Goal: Transaction & Acquisition: Purchase product/service

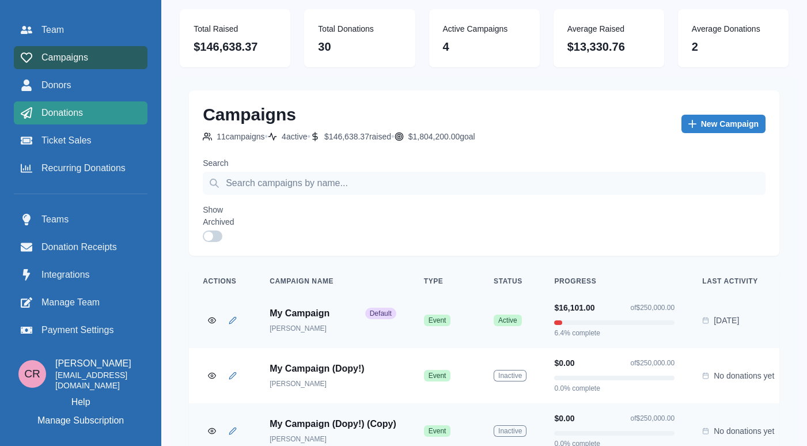
click at [84, 122] on link "Donations" at bounding box center [81, 112] width 134 height 23
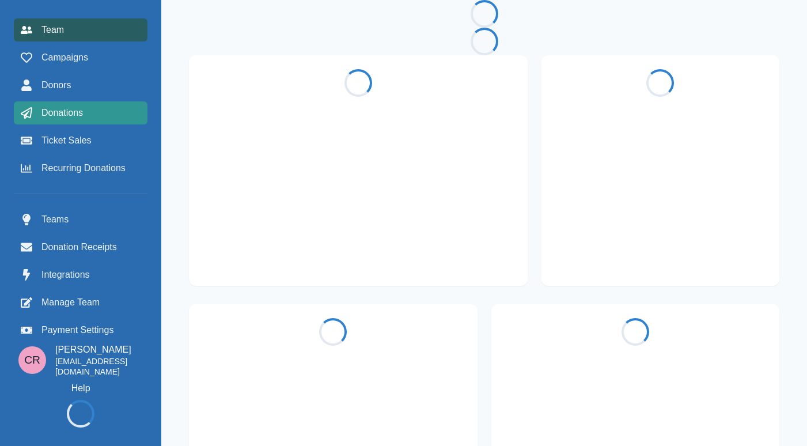
click at [93, 102] on link "Donations" at bounding box center [81, 112] width 134 height 23
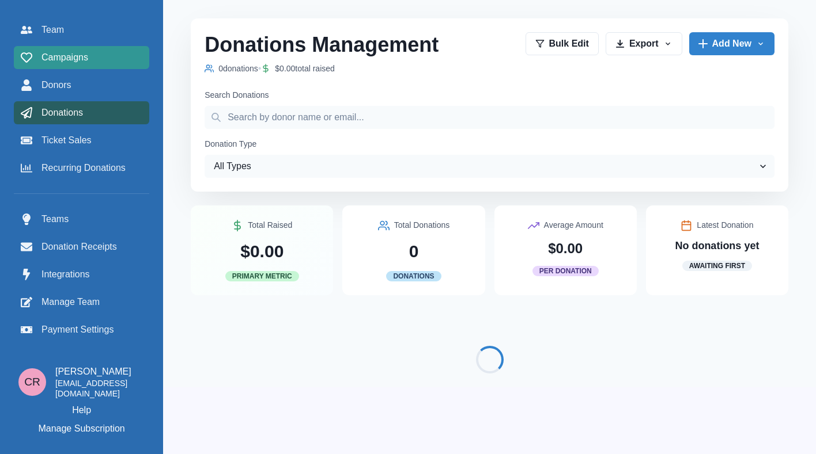
click at [105, 61] on div "Campaigns" at bounding box center [82, 58] width 122 height 14
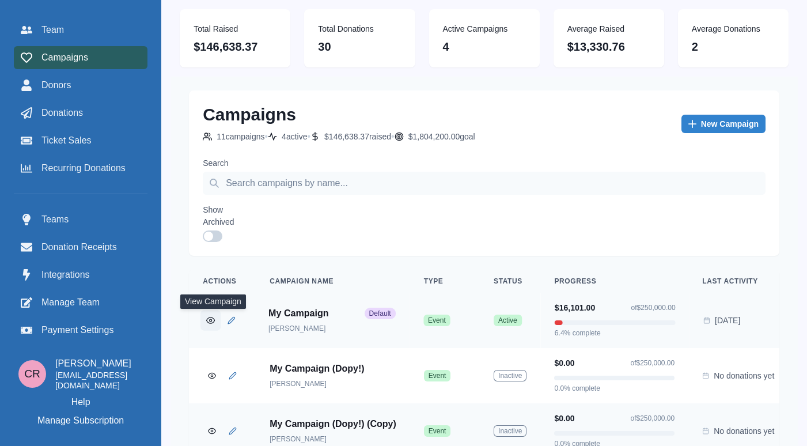
click at [213, 318] on icon "View Campaign" at bounding box center [210, 320] width 9 height 9
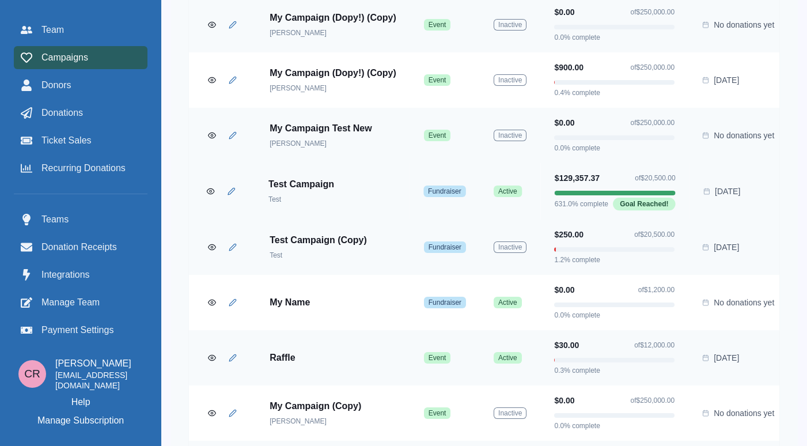
scroll to position [433, 0]
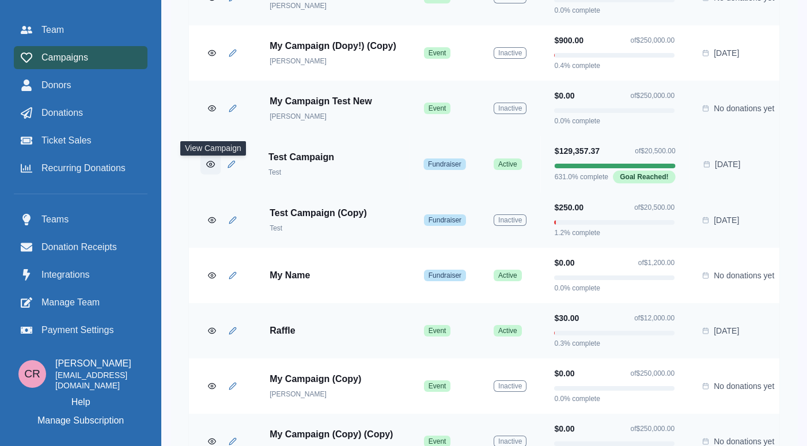
click at [212, 168] on icon "View Campaign" at bounding box center [210, 164] width 9 height 9
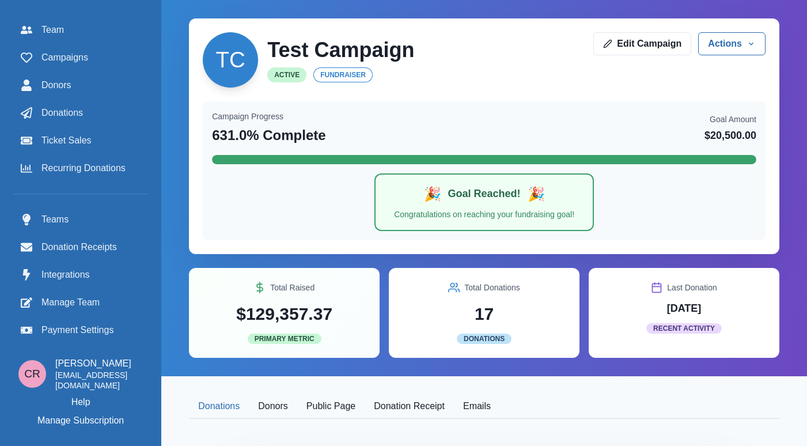
scroll to position [149, 9]
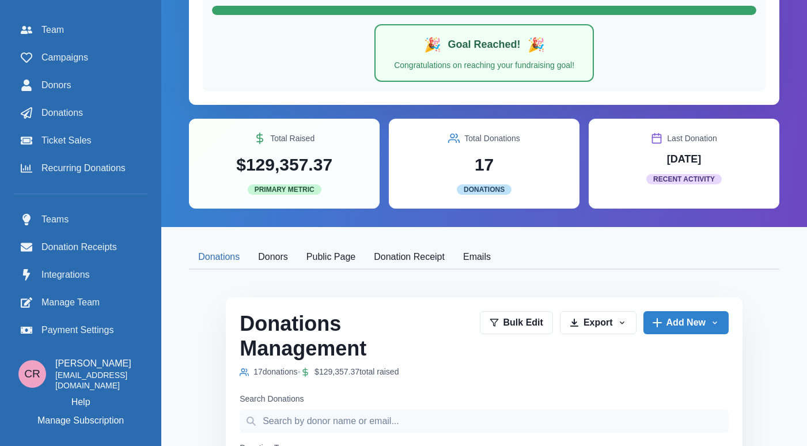
click at [331, 264] on button "Public Page" at bounding box center [330, 257] width 67 height 24
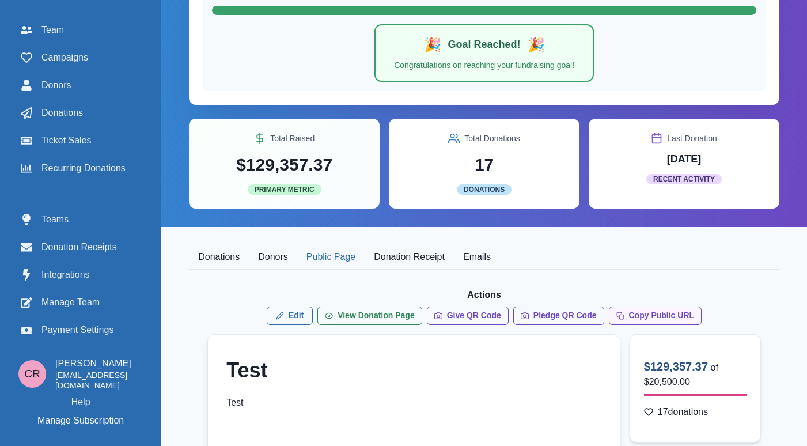
click at [658, 320] on button "Copy Public URL" at bounding box center [655, 315] width 93 height 18
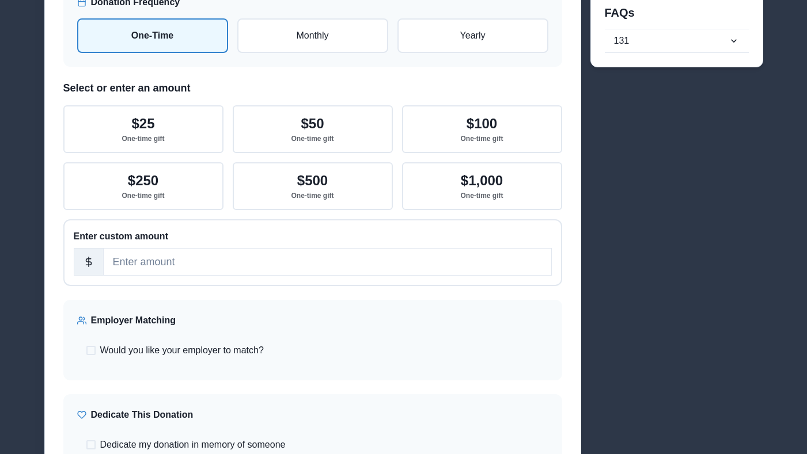
scroll to position [768, 0]
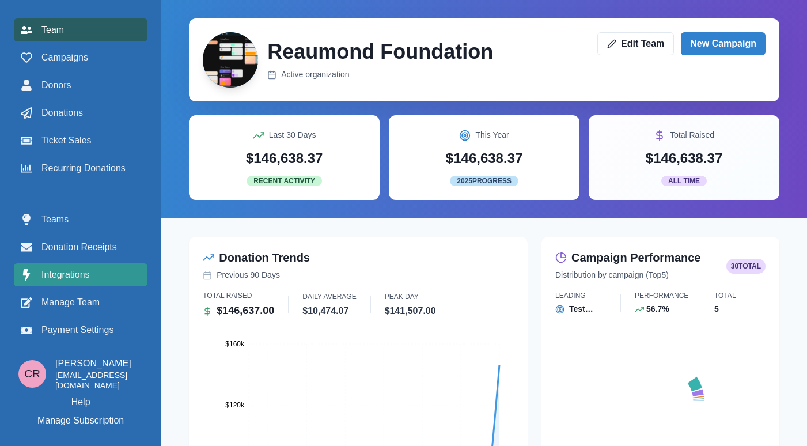
click at [89, 285] on link "Integrations" at bounding box center [81, 274] width 134 height 23
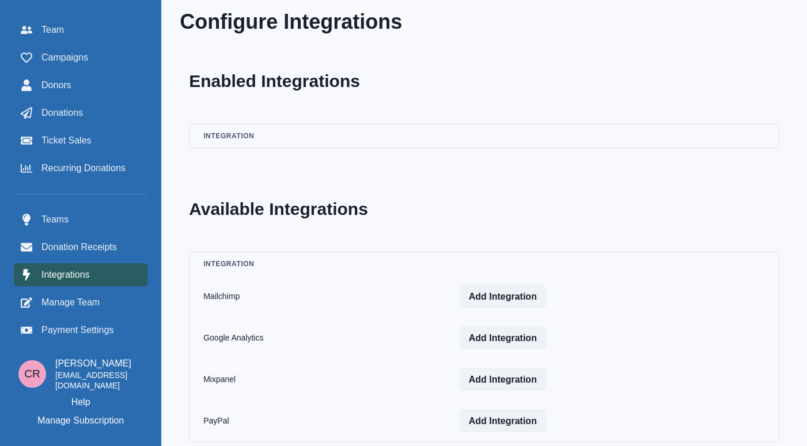
scroll to position [21, 0]
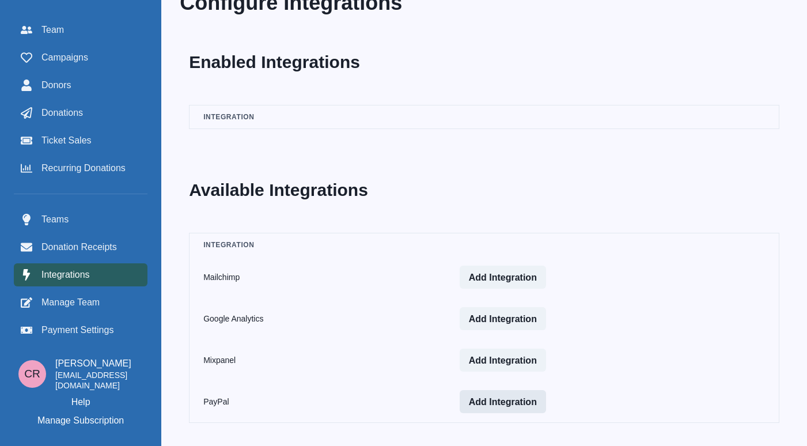
click at [494, 400] on button "Add Integration" at bounding box center [503, 401] width 86 height 23
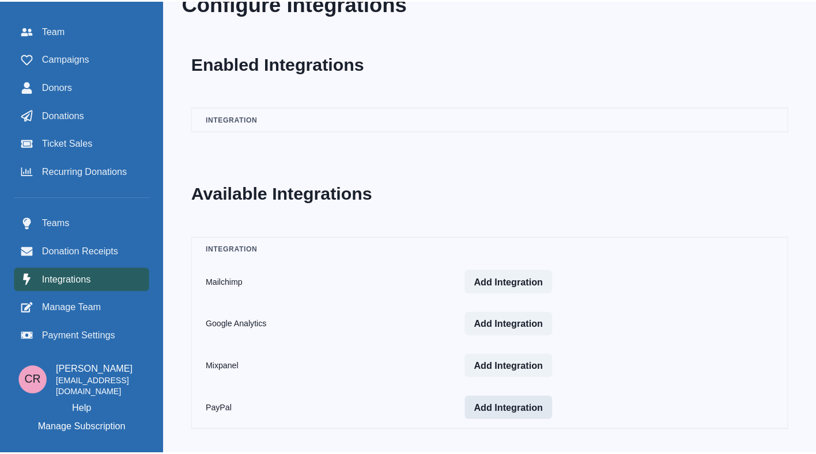
scroll to position [13, 0]
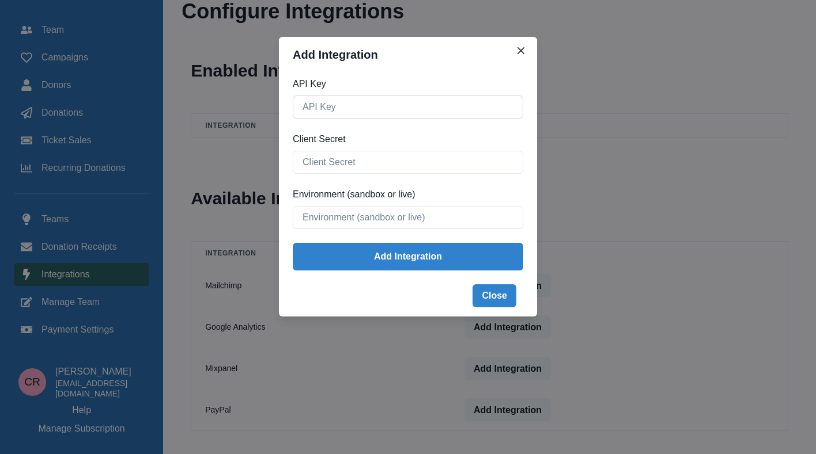
click at [425, 105] on input "API Key" at bounding box center [408, 107] width 230 height 23
paste input "ARvgGDCNxGrgJ_MDFqP92"
type input "ARvgGDCNxGrgJ_MDFqP92"
paste input "ARvgGDCNxGrgJ_MDFqP928-ZQb0XWWcaQYtHO4UHTZZU3WLKGYogbKfoNNlztzPvsrCiB5FuihhRdU4Z"
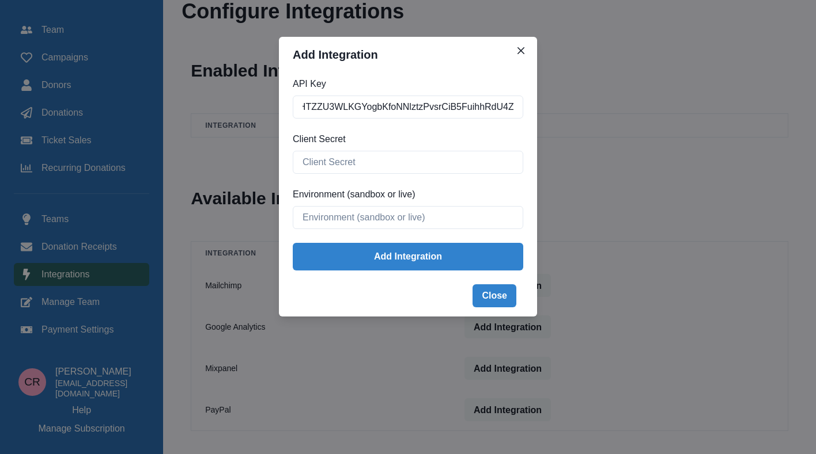
type input "ARvgGDCNxGrgJ_MDFqP928-ZQb0XWWcaQYtHO4UHTZZU3WLKGYogbKfoNNlztzPvsrCiB5FuihhRdU4Z"
paste input "ARvgGDCNxGrgJ_MDFqP928-ZQb0XWWcaQYtHO4UHTZZU3WLKGYogbKfoNNlztzPvsrCiB5FuihhRdU4Z"
type input "ARvgGDCNxGrgJ_MDFqP928-ZQb0XWWcaQYtHO4UHTZZU3WLKGYogbKfoNNlztzPvsrCiB5FuihhRdU4Z"
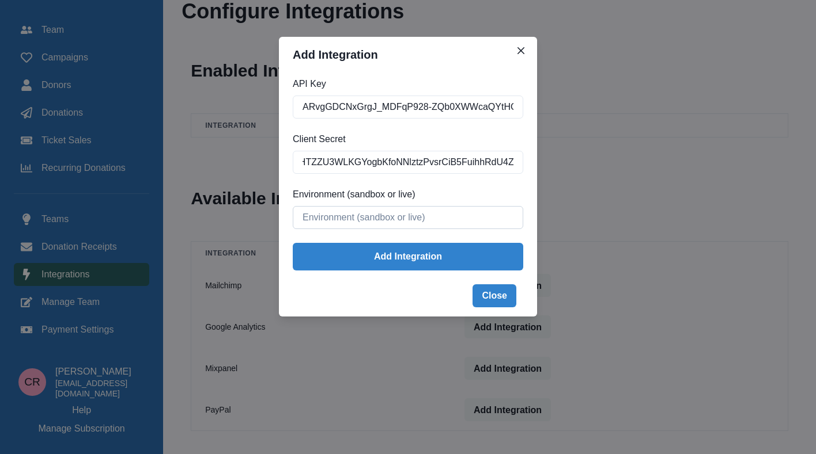
scroll to position [0, 0]
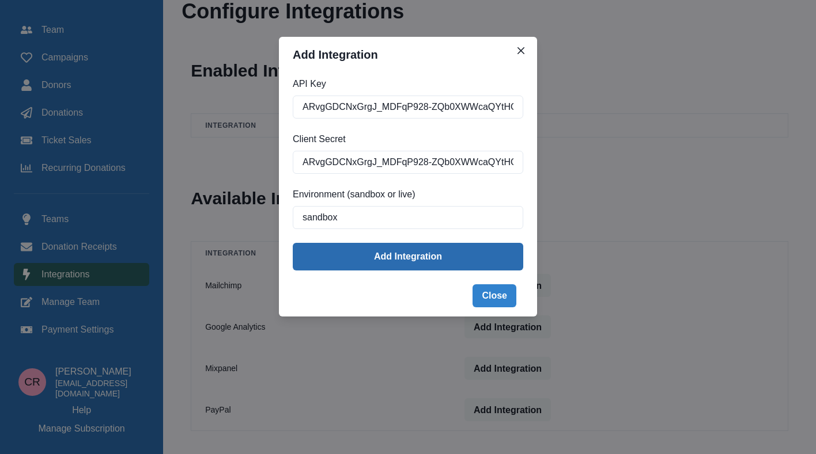
type input "sandbox"
click at [437, 257] on button "Add Integration" at bounding box center [408, 257] width 230 height 28
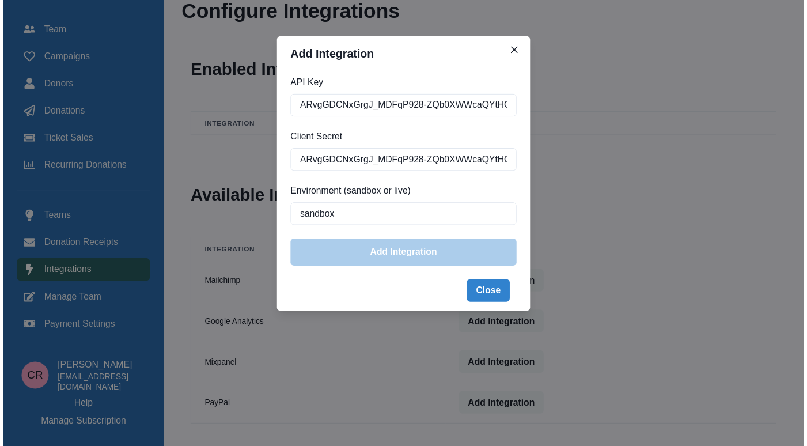
scroll to position [12, 0]
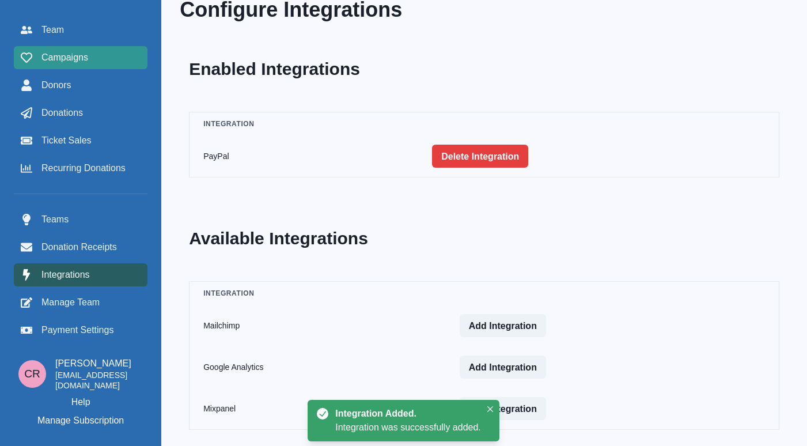
click at [97, 58] on div "Campaigns" at bounding box center [81, 58] width 120 height 14
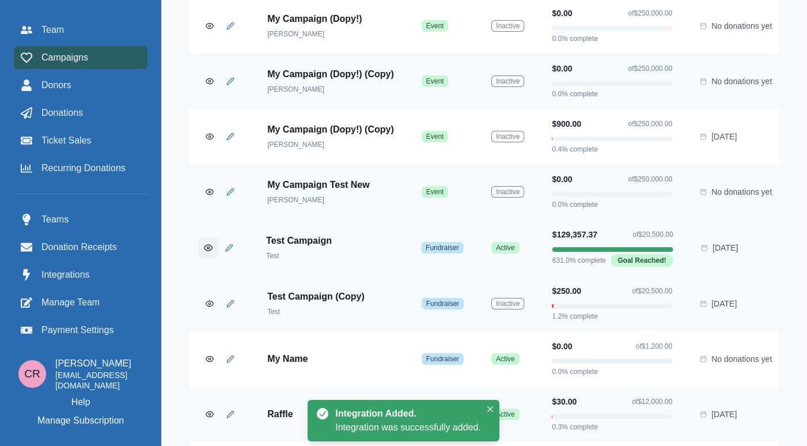
scroll to position [379, 0]
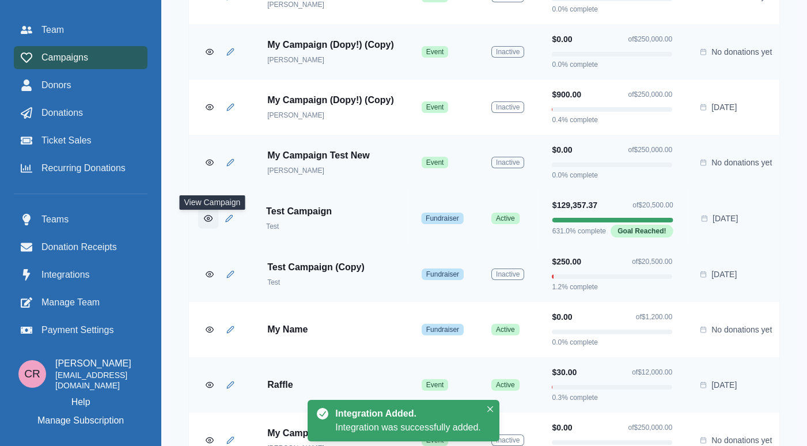
click at [210, 219] on circle "View Campaign" at bounding box center [208, 218] width 2 height 2
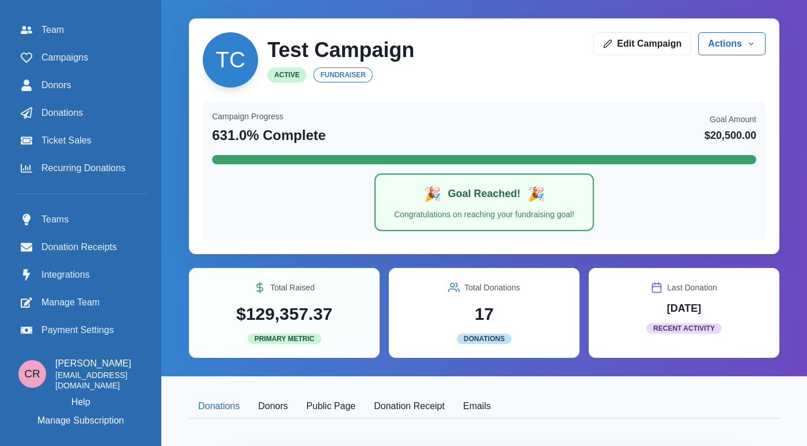
scroll to position [207, 0]
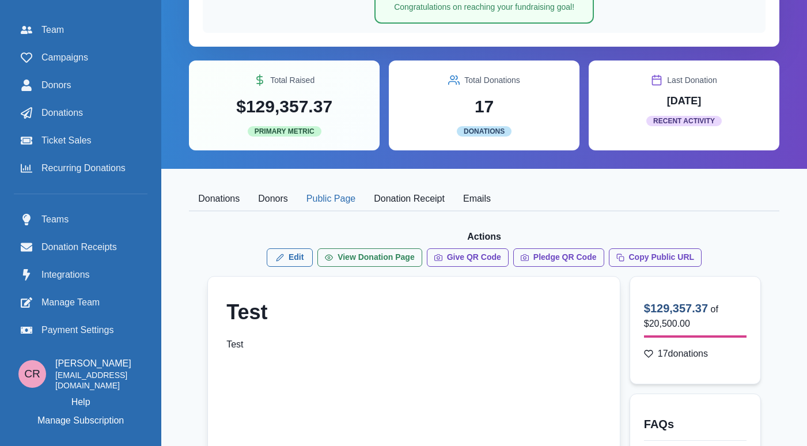
click at [342, 203] on button "Public Page" at bounding box center [330, 199] width 67 height 24
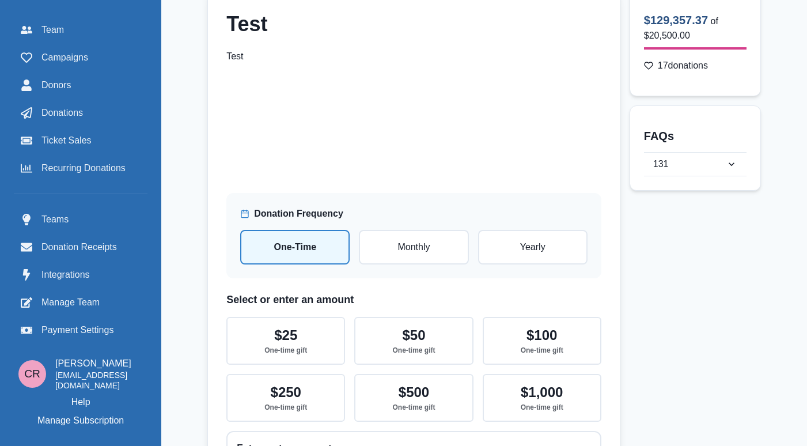
scroll to position [137, 0]
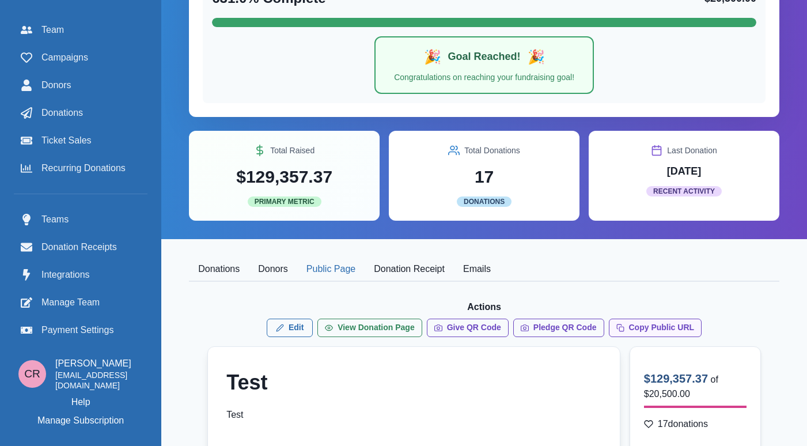
click at [619, 331] on button "Copy Public URL" at bounding box center [655, 328] width 93 height 18
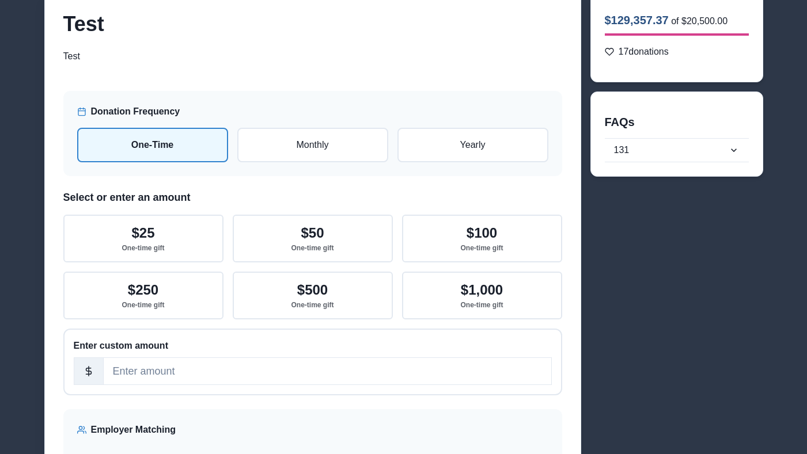
scroll to position [69, 0]
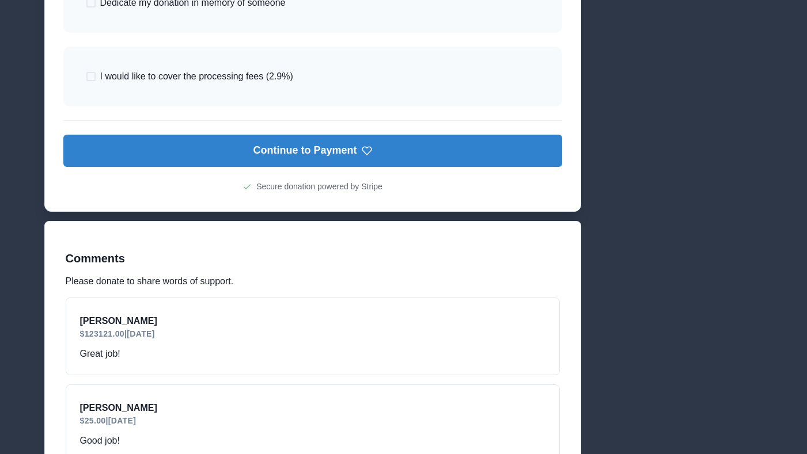
scroll to position [653, 0]
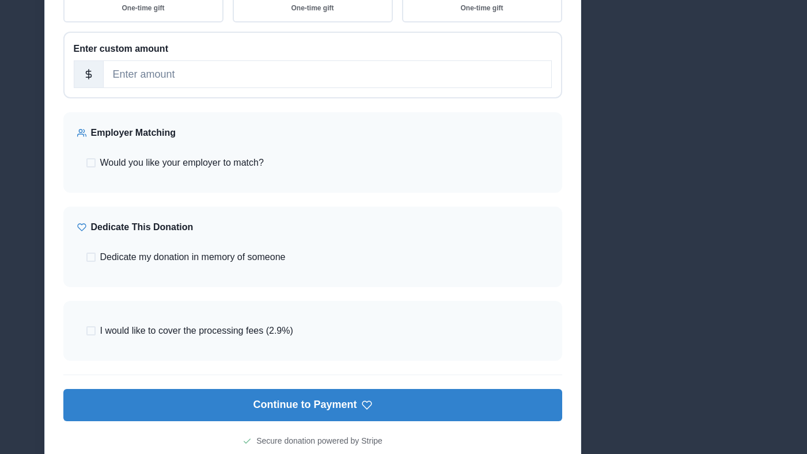
scroll to position [244, 0]
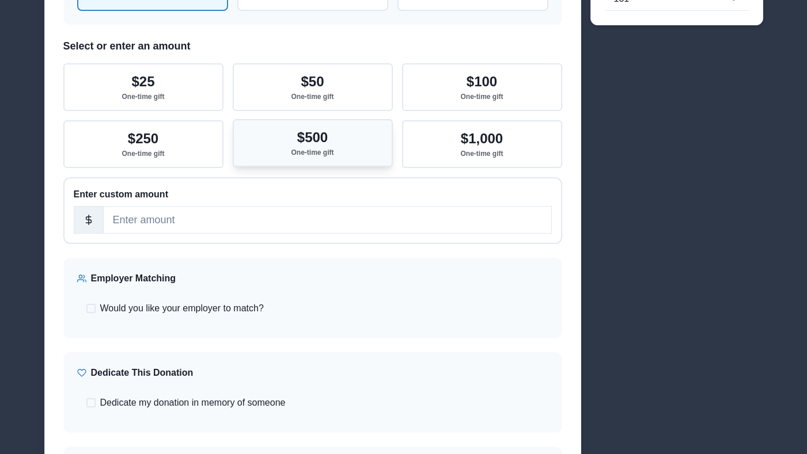
click at [315, 136] on p "$500" at bounding box center [312, 138] width 31 height 17
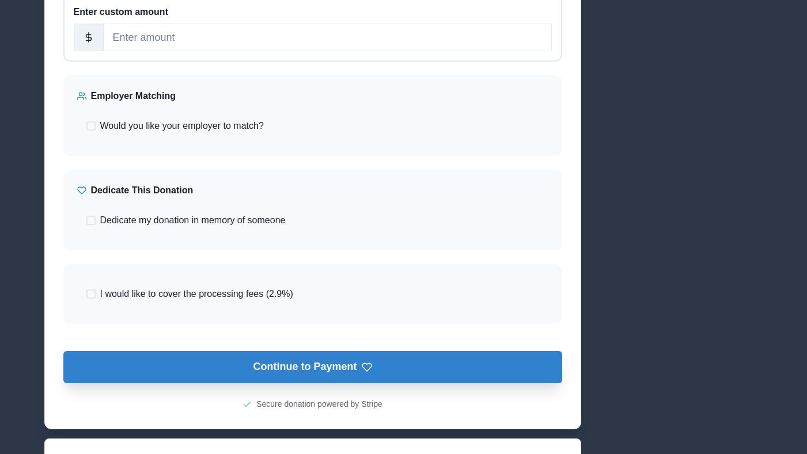
click at [323, 365] on button "Continue to Payment" at bounding box center [312, 367] width 499 height 32
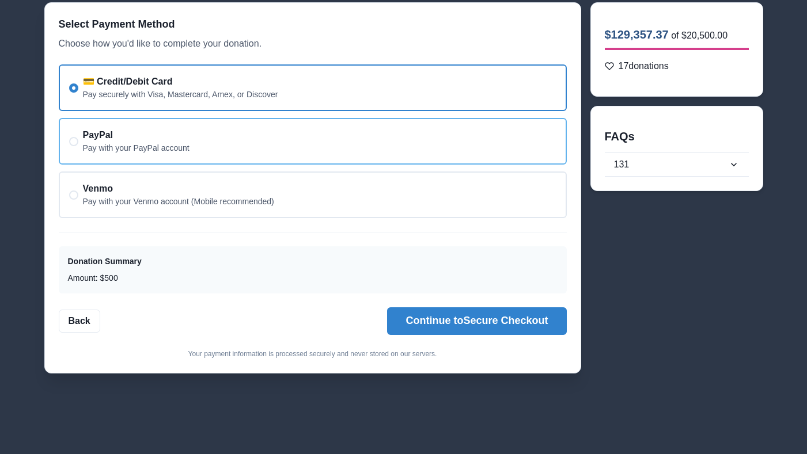
click at [336, 146] on div "PayPal Pay with your PayPal account" at bounding box center [313, 141] width 508 height 47
radio input "false"
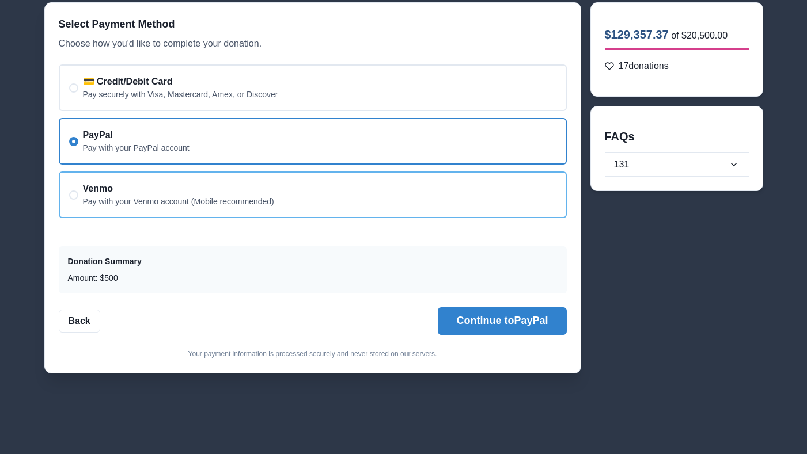
click at [325, 202] on div "Venmo Pay with your Venmo account (Mobile recommended)" at bounding box center [313, 195] width 508 height 47
radio input "false"
radio input "true"
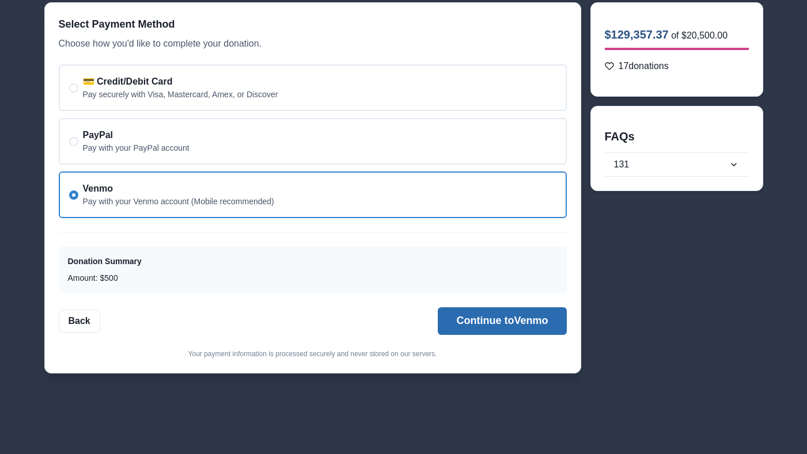
click at [491, 320] on button "Continue to Venmo" at bounding box center [502, 322] width 128 height 28
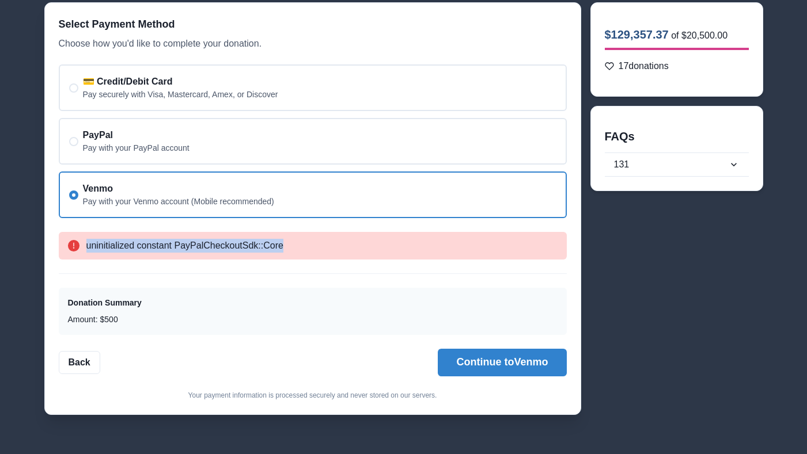
drag, startPoint x: 384, startPoint y: 244, endPoint x: 153, endPoint y: 254, distance: 230.6
click at [153, 254] on div "uninitialized constant PayPalCheckoutSdk::Core" at bounding box center [313, 246] width 508 height 28
copy div "uninitialized constant PayPalCheckoutSdk::Core"
click at [497, 350] on button "Continue to Venmo" at bounding box center [502, 363] width 128 height 28
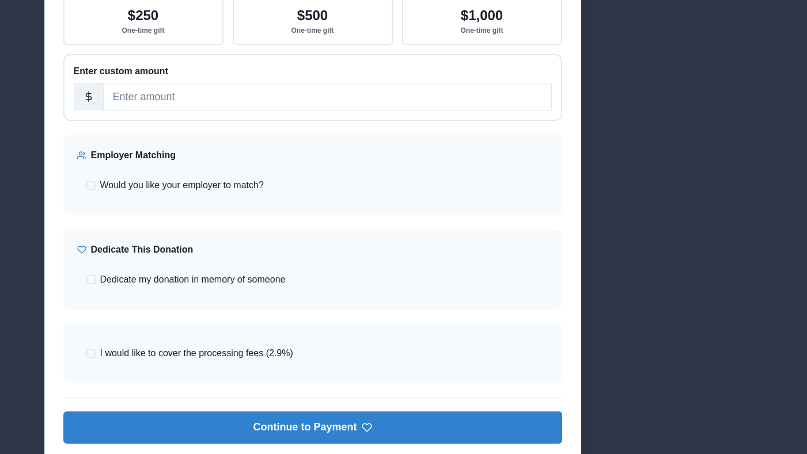
scroll to position [487, 0]
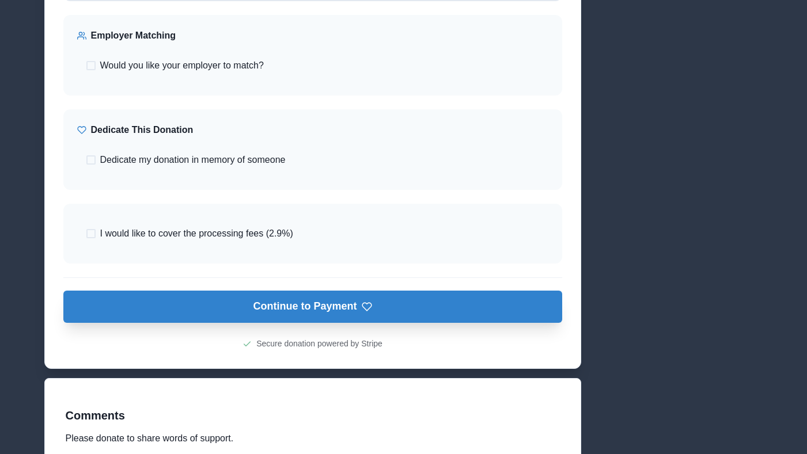
click at [327, 312] on button "Continue to Payment" at bounding box center [312, 307] width 499 height 32
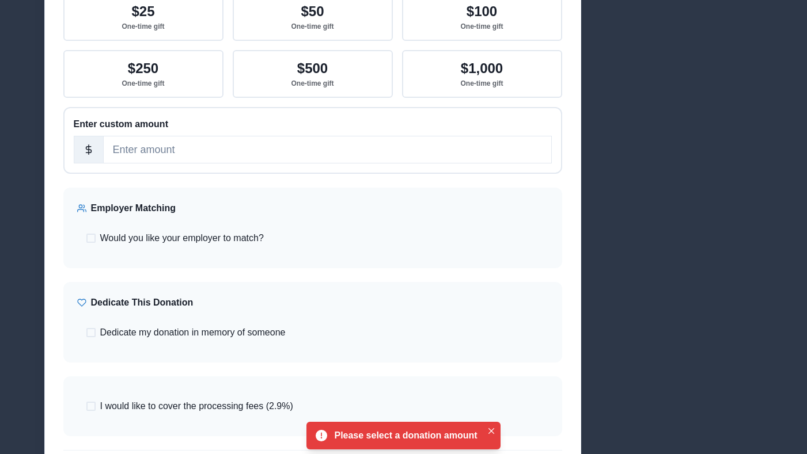
scroll to position [310, 0]
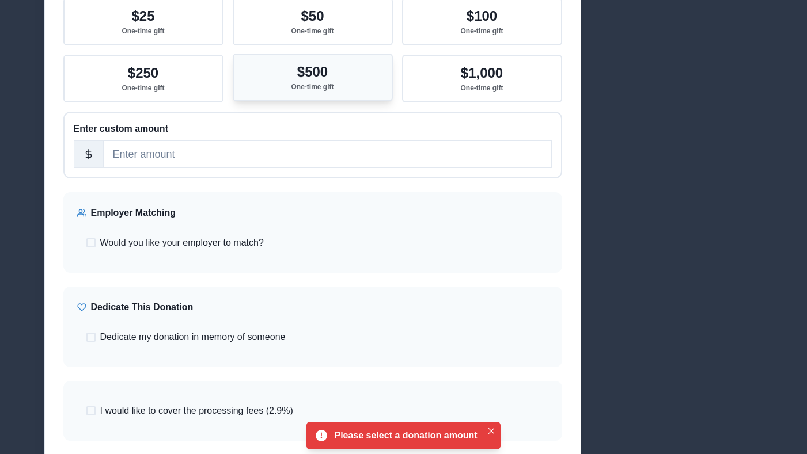
click at [304, 101] on button "$500 One-time gift" at bounding box center [313, 78] width 160 height 48
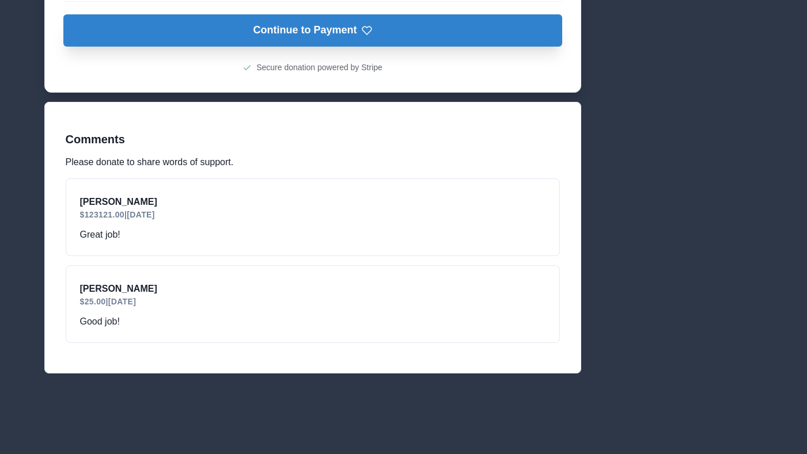
click at [327, 32] on button "Continue to Payment" at bounding box center [312, 30] width 499 height 32
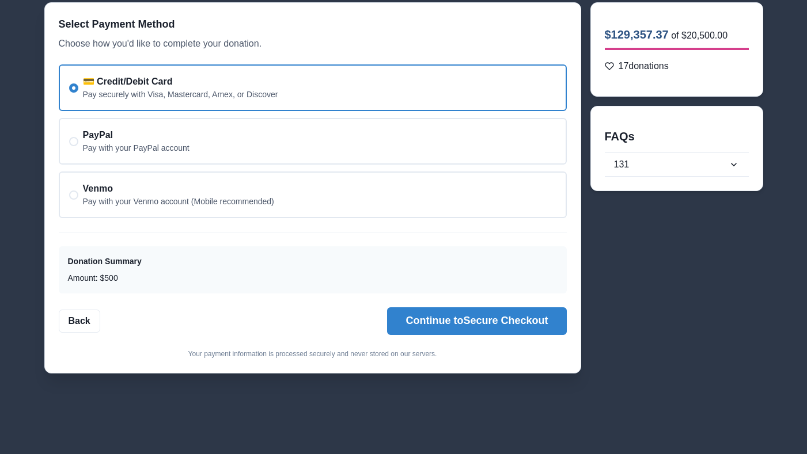
scroll to position [78, 0]
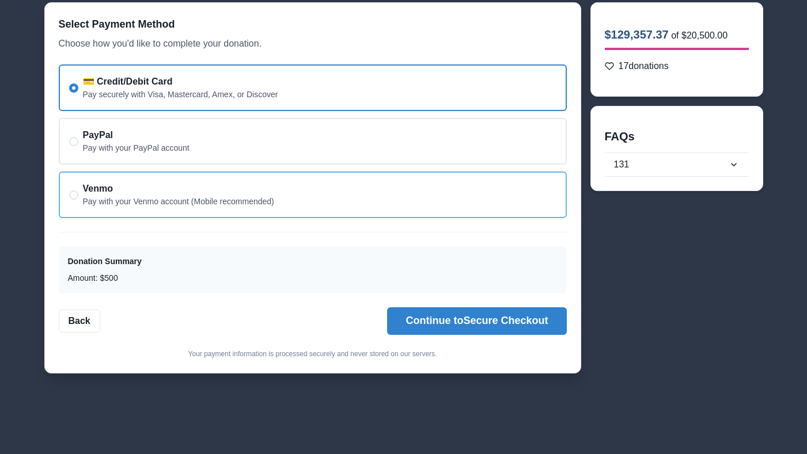
click at [372, 211] on div "Venmo Pay with your Venmo account (Mobile recommended)" at bounding box center [313, 195] width 508 height 47
radio input "false"
radio input "true"
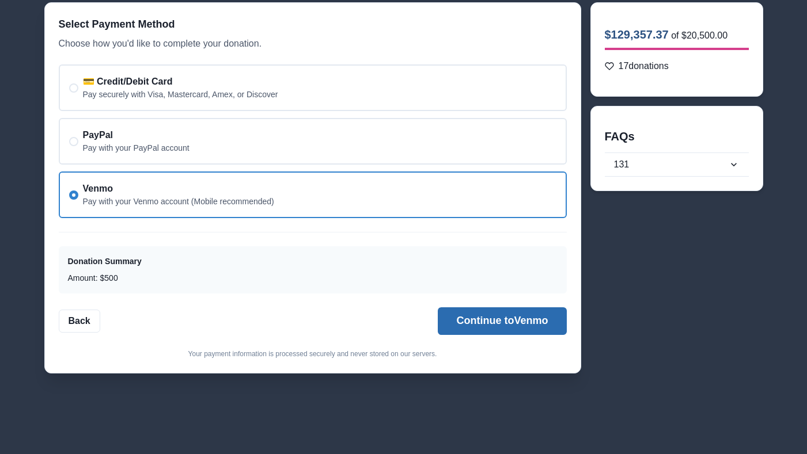
click at [484, 328] on button "Continue to Venmo" at bounding box center [502, 322] width 128 height 28
